Goal: Task Accomplishment & Management: Complete application form

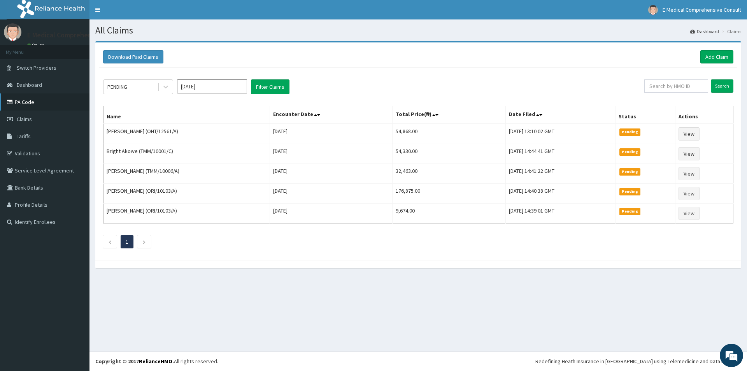
click at [26, 99] on link "PA Code" at bounding box center [44, 101] width 89 height 17
click at [27, 104] on link "PA Code" at bounding box center [44, 101] width 89 height 17
click at [705, 52] on link "Add Claim" at bounding box center [716, 56] width 33 height 13
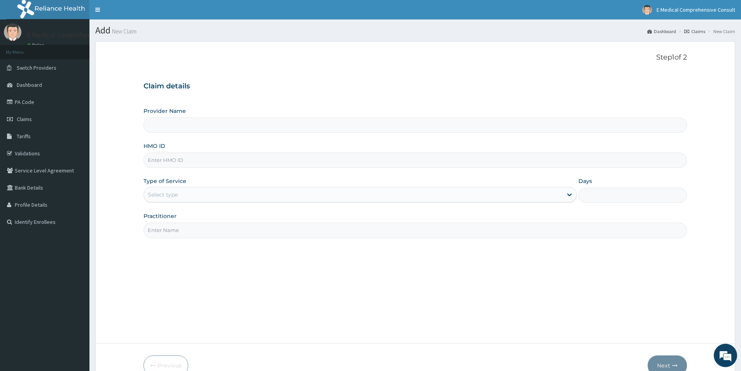
type input "E Medical Comprehensive Consult"
click at [186, 161] on input "HMO ID" at bounding box center [415, 159] width 543 height 15
paste input "NHF/10021/A"
type input "NHF/10021/A"
click at [184, 197] on div "Select type" at bounding box center [353, 194] width 419 height 12
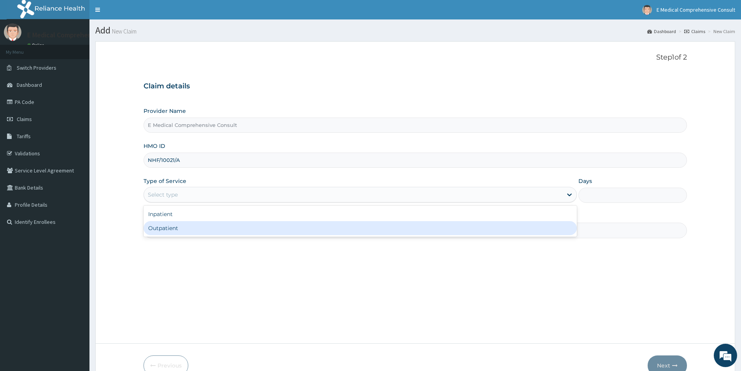
click at [166, 228] on div "Outpatient" at bounding box center [360, 228] width 433 height 14
type input "1"
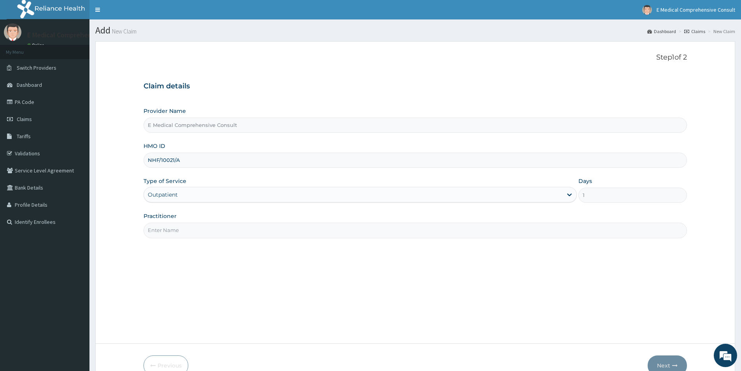
click at [171, 231] on input "Practitioner" at bounding box center [415, 230] width 543 height 15
type input "DR. OKAFOR"
click at [666, 366] on button "Next" at bounding box center [667, 365] width 39 height 20
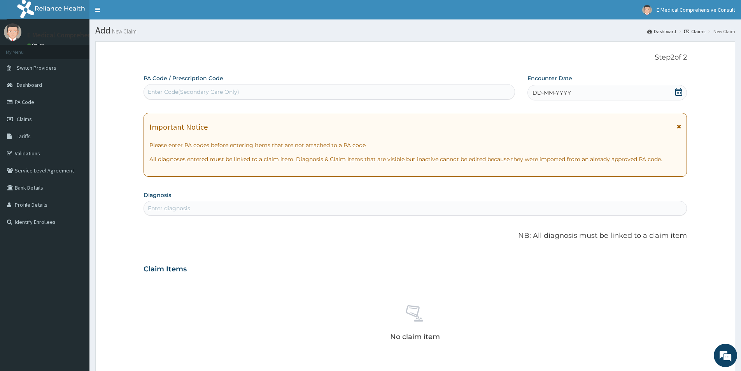
click at [161, 94] on div "Enter Code(Secondary Care Only)" at bounding box center [193, 92] width 91 height 8
paste input "PA/BE798C"
type input "PA/BE798C"
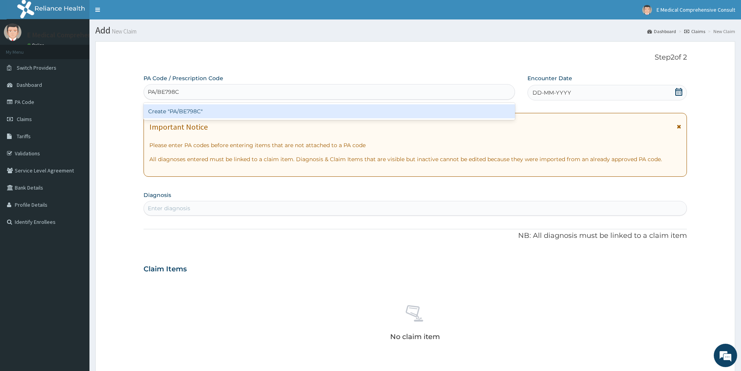
click at [174, 113] on div "Create "PA/BE798C"" at bounding box center [330, 111] width 372 height 14
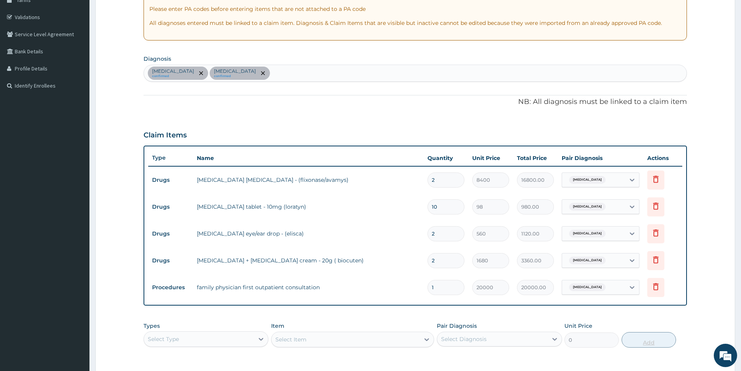
scroll to position [253, 0]
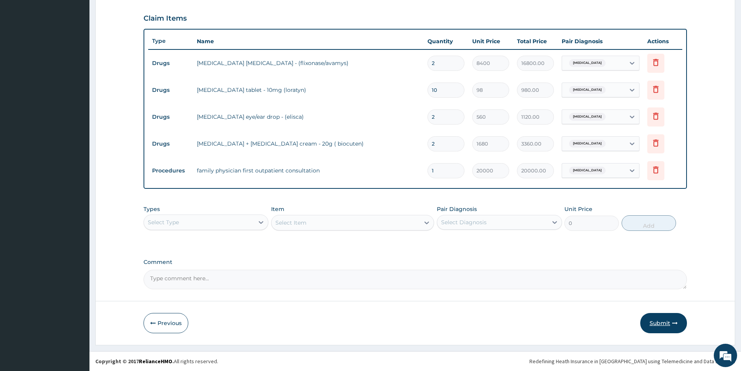
click at [660, 324] on button "Submit" at bounding box center [663, 323] width 47 height 20
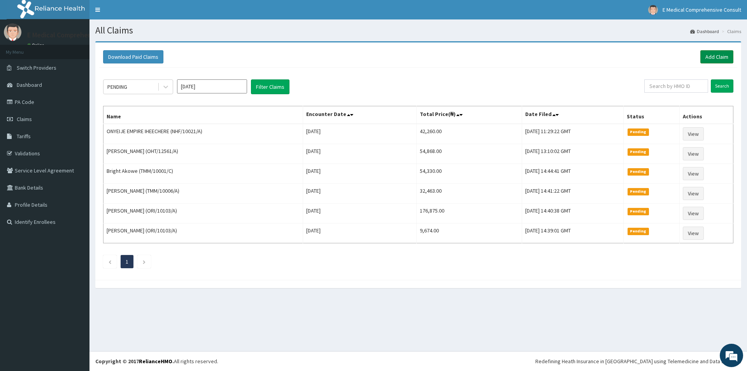
click at [713, 54] on link "Add Claim" at bounding box center [716, 56] width 33 height 13
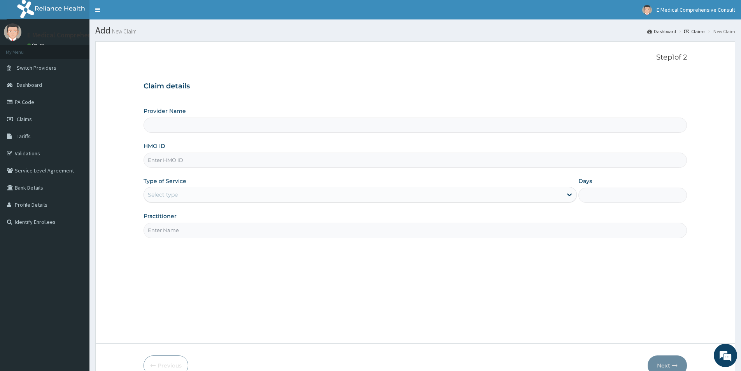
click at [189, 166] on input "HMO ID" at bounding box center [415, 159] width 543 height 15
type input "E Medical Comprehensive Consult"
paste input "CLQ/10002/A"
type input "CLQ/10002/A"
click at [165, 197] on div "Select type" at bounding box center [163, 195] width 30 height 8
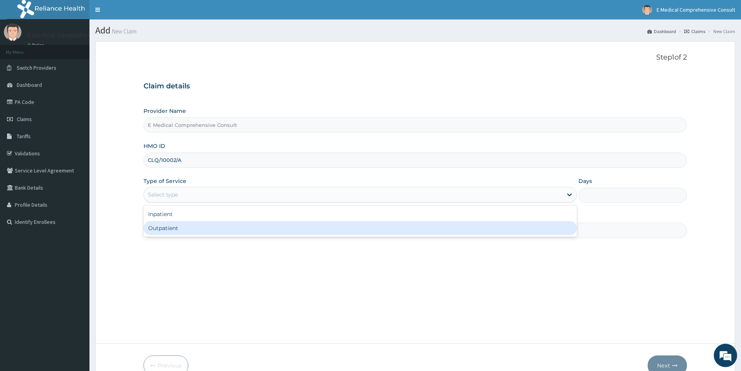
click at [163, 226] on div "Outpatient" at bounding box center [360, 228] width 433 height 14
type input "1"
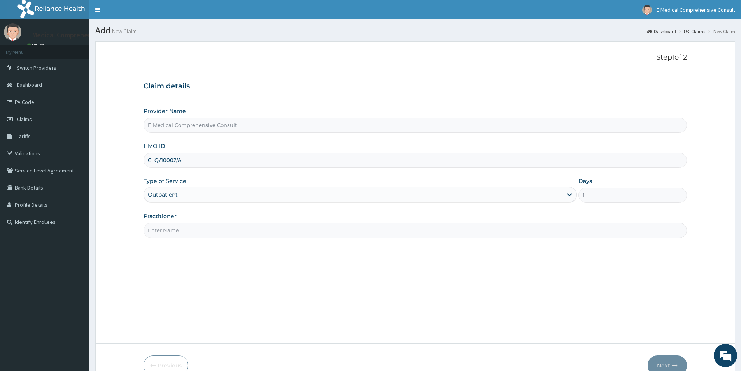
click at [168, 224] on input "Practitioner" at bounding box center [415, 230] width 543 height 15
type input "DR. OKAFOR"
click at [668, 364] on button "Next" at bounding box center [667, 365] width 39 height 20
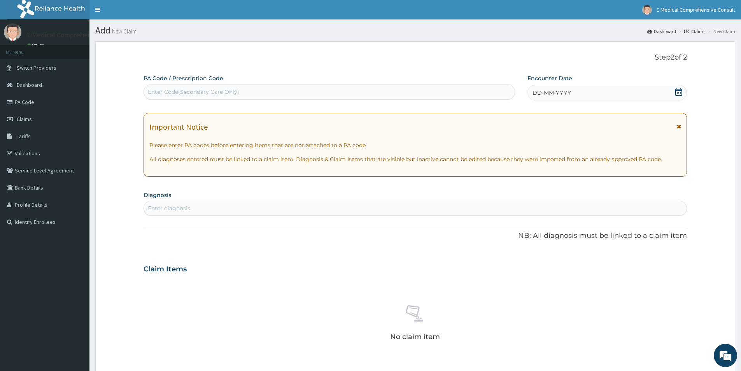
click at [164, 89] on div "Enter Code(Secondary Care Only)" at bounding box center [193, 92] width 91 height 8
paste input "PA/992B34"
type input "PA/992B34"
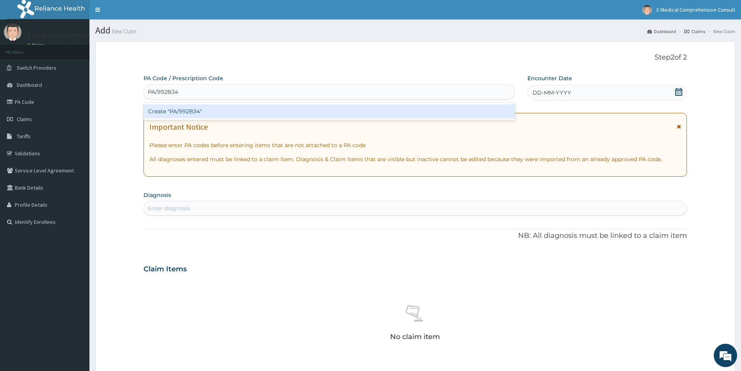
click at [184, 112] on div "Create "PA/992B34"" at bounding box center [330, 111] width 372 height 14
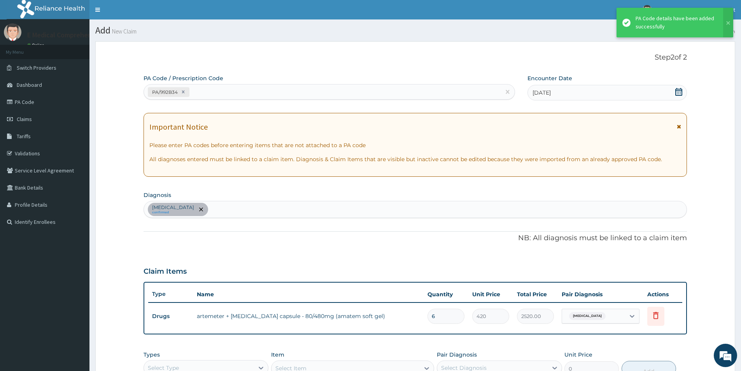
scroll to position [145, 0]
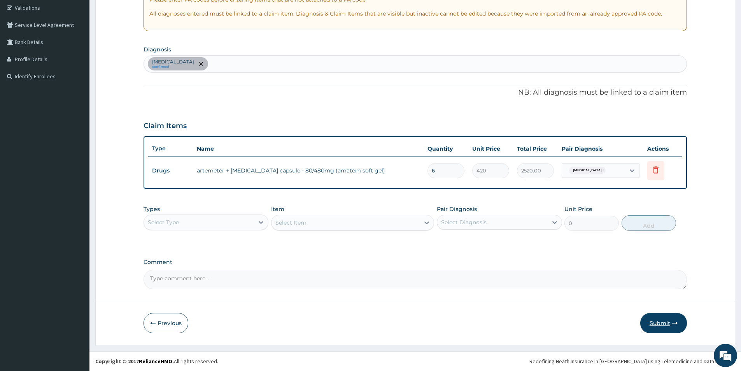
click at [652, 323] on button "Submit" at bounding box center [663, 323] width 47 height 20
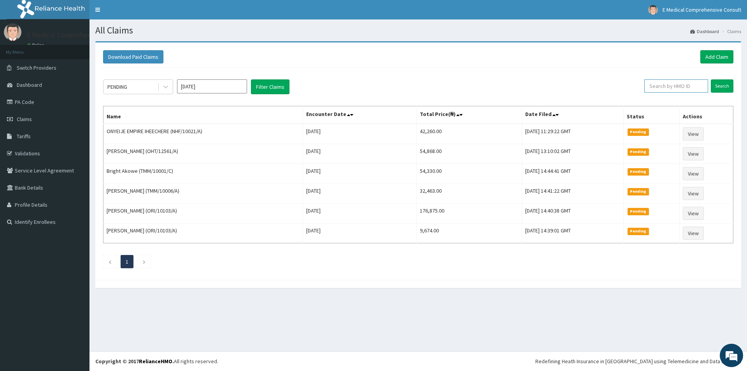
click at [675, 90] on input "text" at bounding box center [676, 85] width 64 height 13
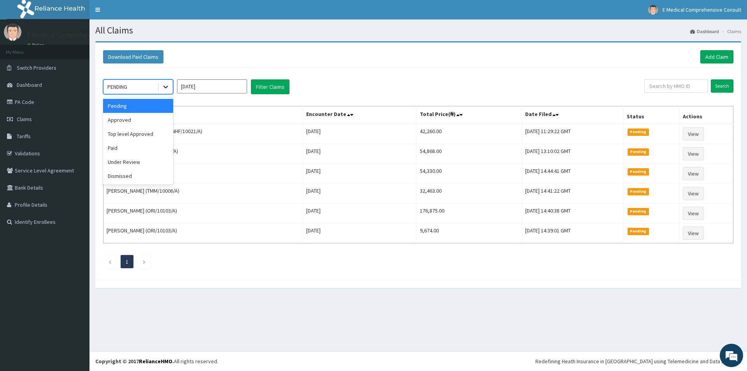
click at [166, 86] on icon at bounding box center [166, 87] width 8 height 8
click at [131, 121] on div "Approved" at bounding box center [138, 120] width 70 height 14
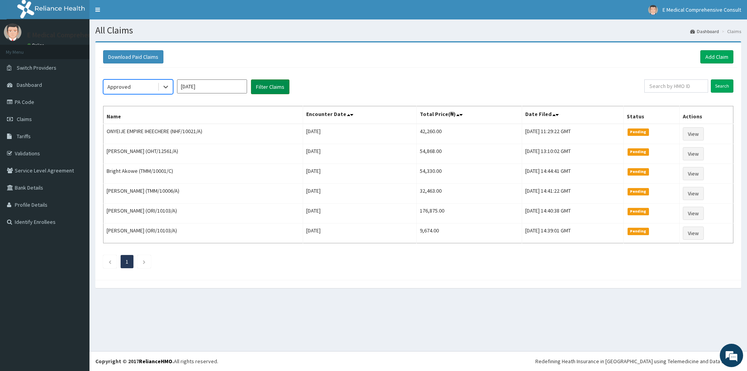
click at [261, 89] on button "Filter Claims" at bounding box center [270, 86] width 39 height 15
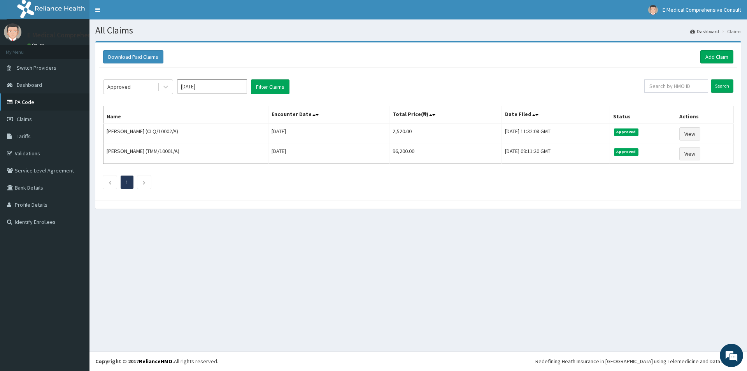
click at [18, 102] on link "PA Code" at bounding box center [44, 101] width 89 height 17
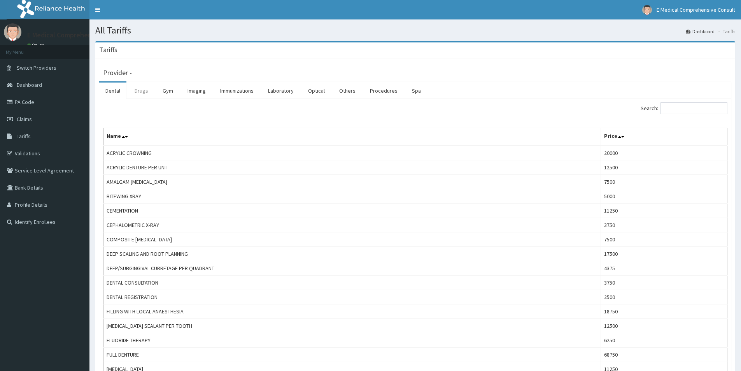
click at [136, 94] on link "Drugs" at bounding box center [141, 90] width 26 height 16
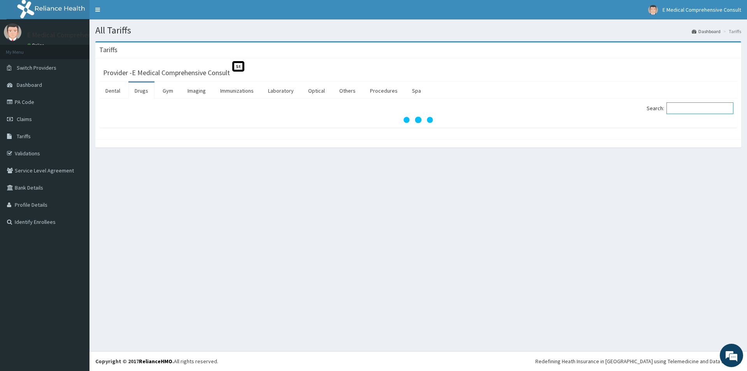
click at [697, 109] on input "Search:" at bounding box center [699, 108] width 67 height 12
click at [693, 112] on input "Search:" at bounding box center [699, 108] width 67 height 12
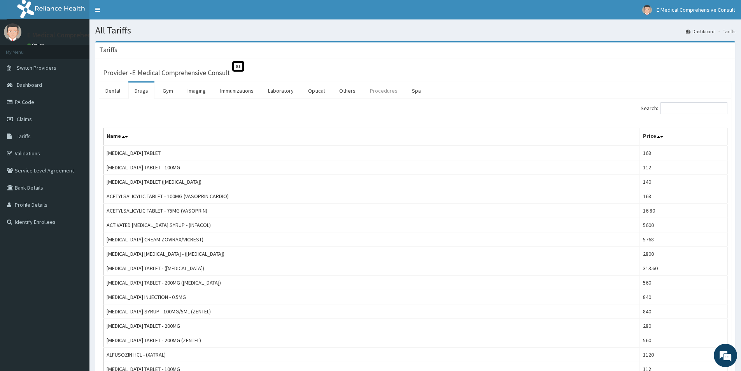
click at [384, 90] on link "Procedures" at bounding box center [384, 90] width 40 height 16
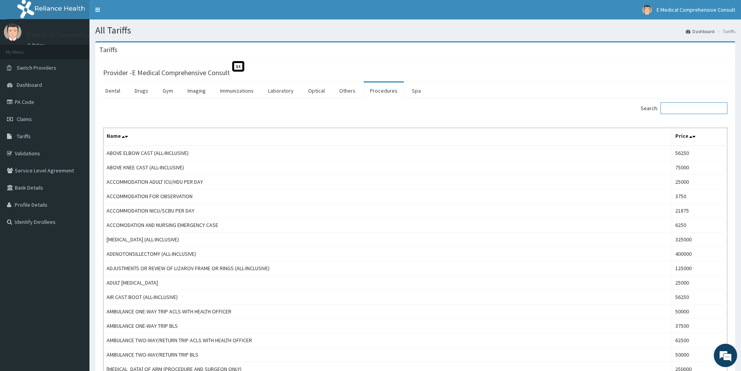
click at [685, 109] on input "Search:" at bounding box center [694, 108] width 67 height 12
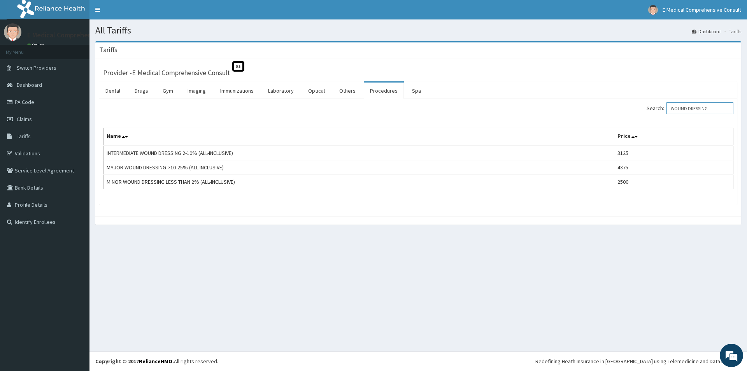
drag, startPoint x: 718, startPoint y: 109, endPoint x: 670, endPoint y: 109, distance: 48.2
click at [670, 109] on label "Search: WOUND DRESSING" at bounding box center [690, 108] width 87 height 12
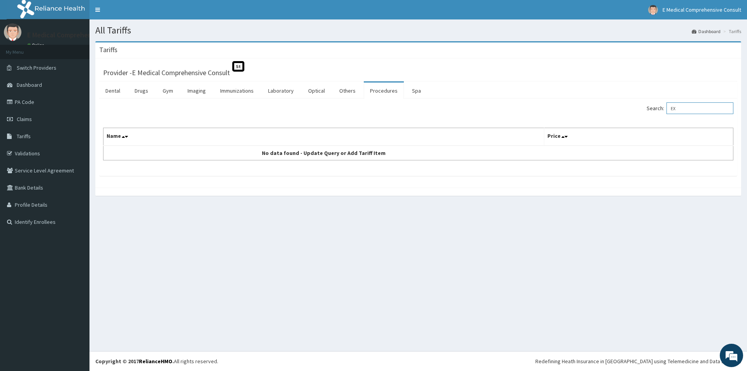
type input "E"
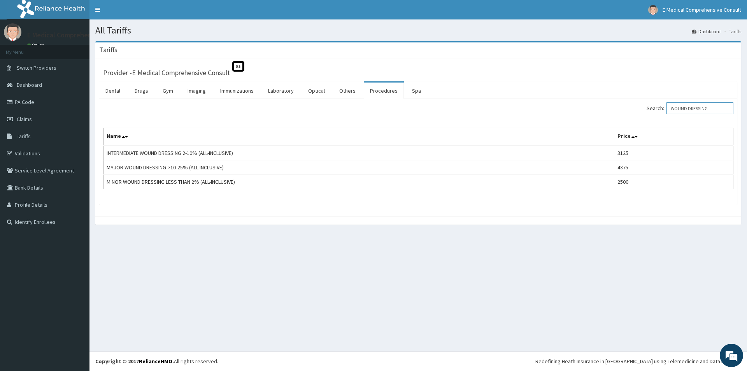
drag, startPoint x: 716, startPoint y: 105, endPoint x: 666, endPoint y: 105, distance: 49.4
click at [666, 105] on label "Search: WOUND DRESSING" at bounding box center [690, 108] width 87 height 12
type input "EXPLORATION"
click at [26, 101] on link "PA Code" at bounding box center [44, 101] width 89 height 17
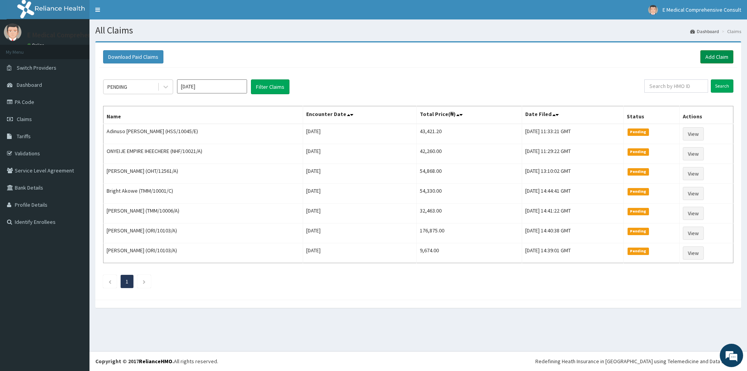
click at [705, 60] on link "Add Claim" at bounding box center [716, 56] width 33 height 13
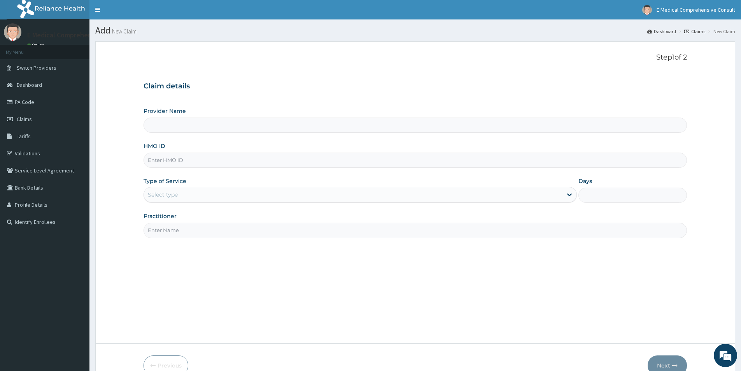
click at [216, 161] on input "HMO ID" at bounding box center [415, 159] width 543 height 15
paste input "NHF/10021/A"
type input "NHF/10021/A"
type input "E Medical Comprehensive Consult"
type input "NHF/10021/A"
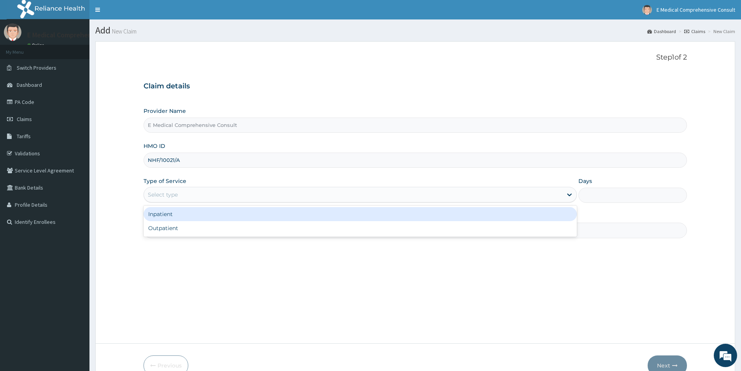
click at [188, 198] on div "Select type" at bounding box center [353, 194] width 419 height 12
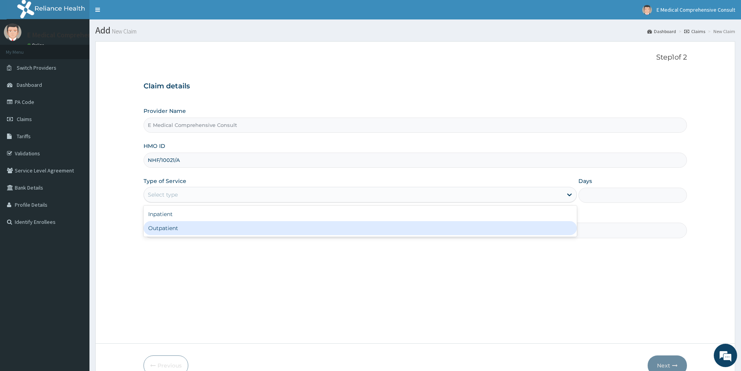
drag, startPoint x: 179, startPoint y: 230, endPoint x: 184, endPoint y: 227, distance: 5.8
click at [179, 230] on div "Outpatient" at bounding box center [360, 228] width 433 height 14
type input "1"
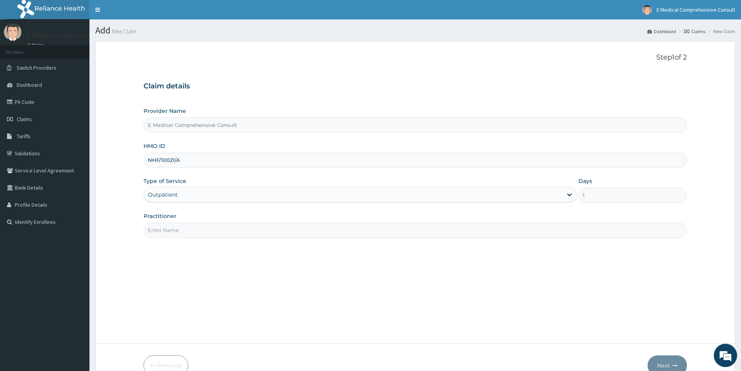
click at [186, 224] on input "Practitioner" at bounding box center [415, 230] width 543 height 15
type input "[PERSON_NAME]"
click at [670, 365] on button "Next" at bounding box center [667, 365] width 39 height 20
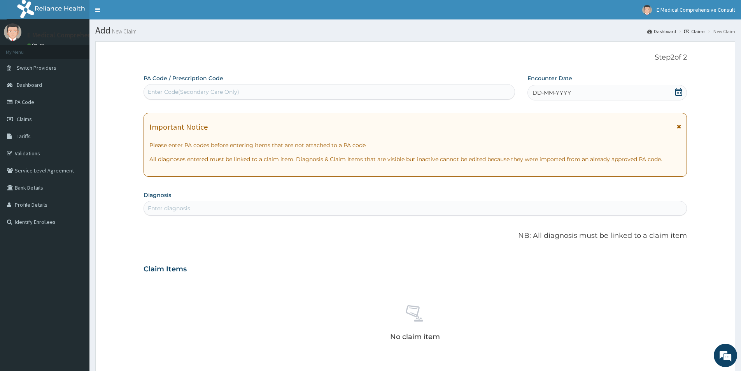
click at [199, 91] on div "Enter Code(Secondary Care Only)" at bounding box center [193, 92] width 91 height 8
paste input "PA/951A96"
type input "PA/951A96"
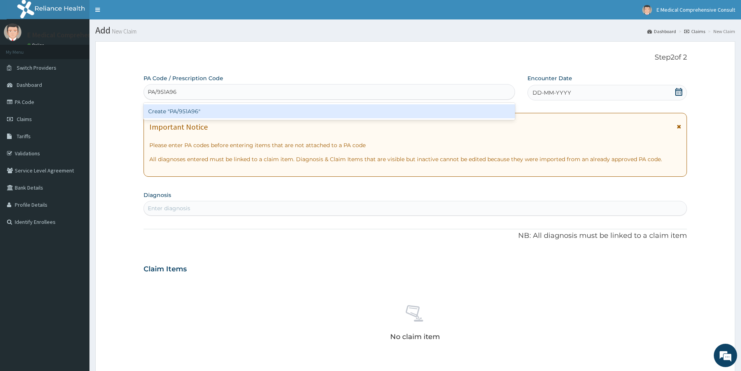
click at [179, 111] on div "Create "PA/951A96"" at bounding box center [330, 111] width 372 height 14
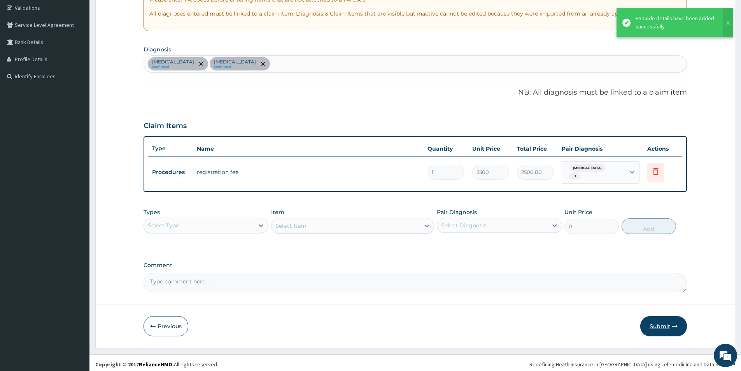
click at [657, 325] on button "Submit" at bounding box center [663, 326] width 47 height 20
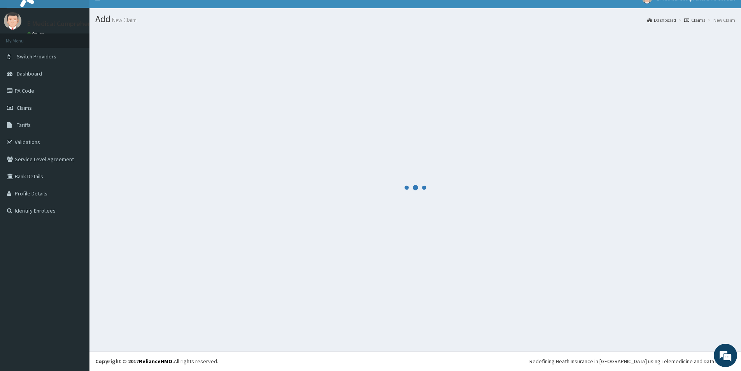
scroll to position [145, 0]
